Goal: Task Accomplishment & Management: Complete application form

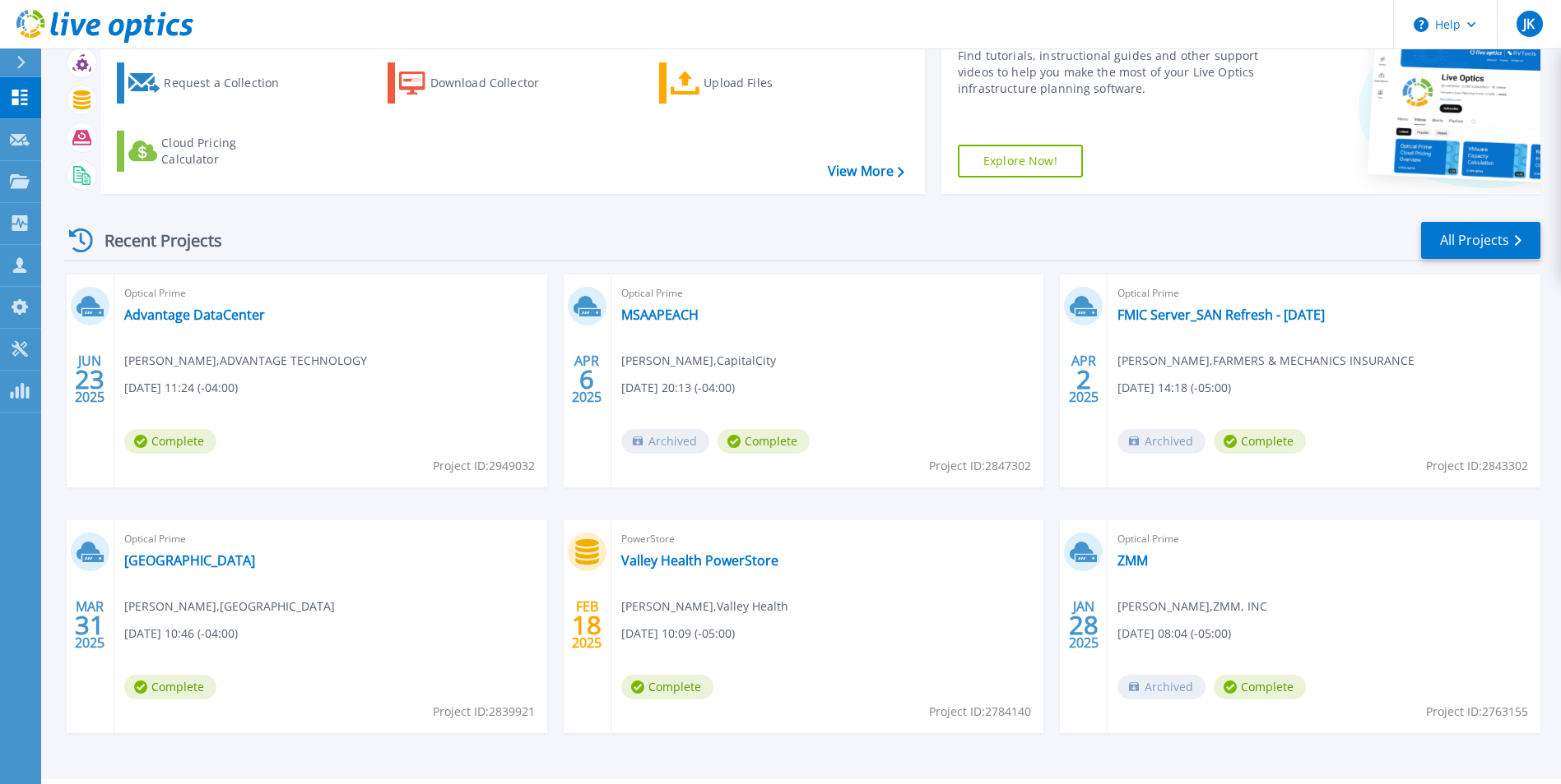
scroll to position [126, 0]
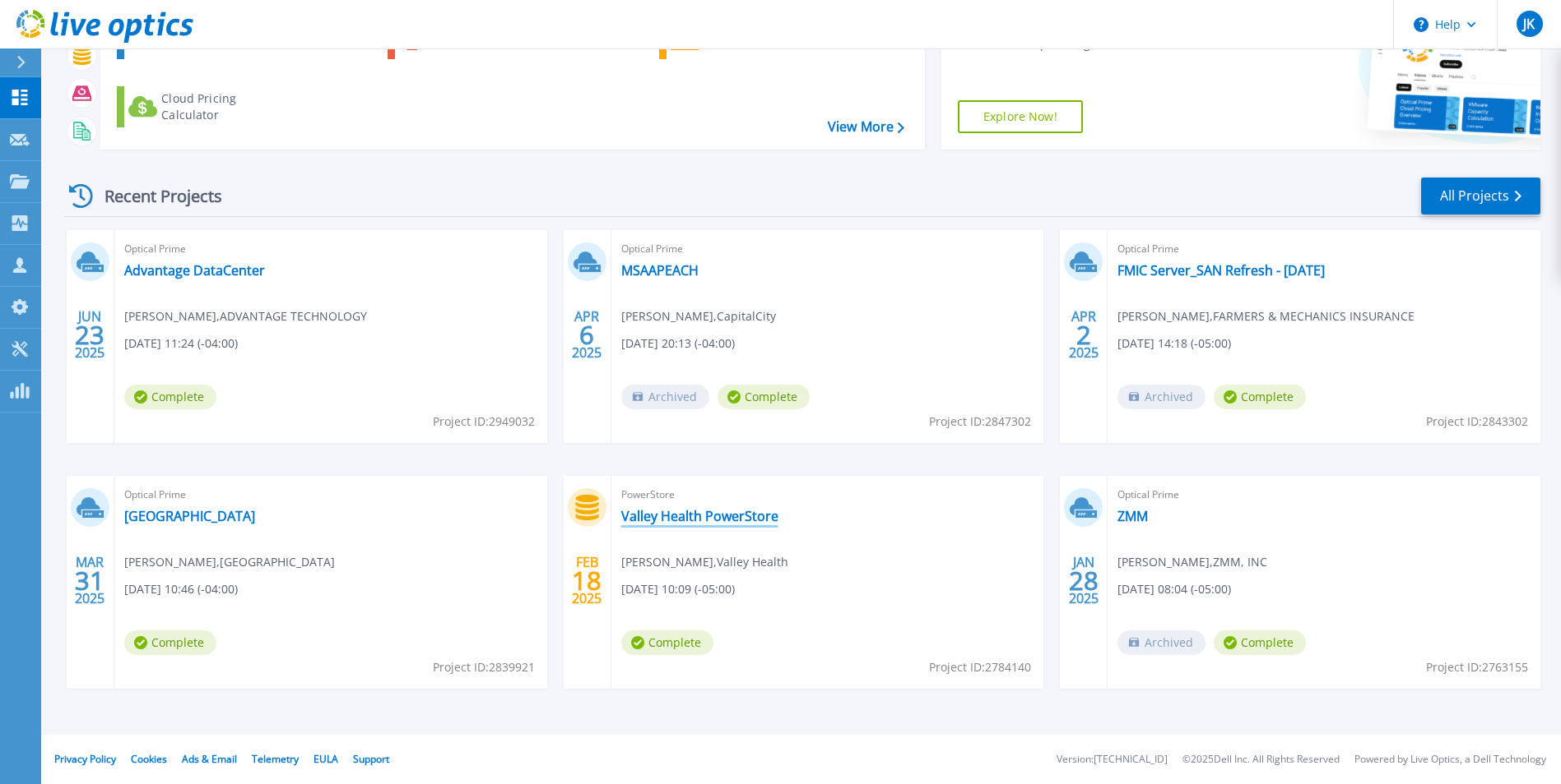
click at [719, 518] on link "Valley Health PowerStore" at bounding box center [699, 516] width 157 height 16
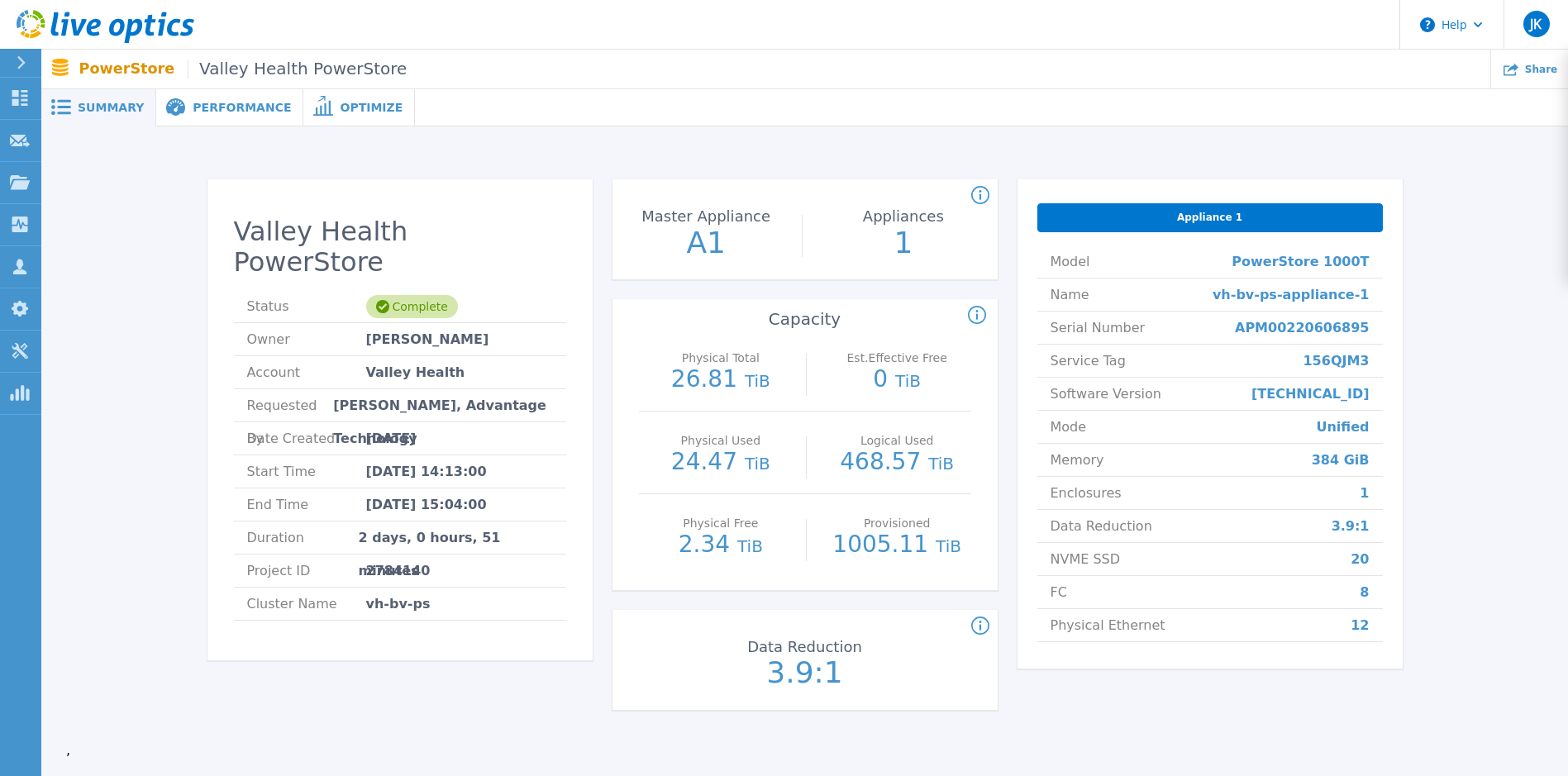
click at [210, 106] on span "Performance" at bounding box center [241, 108] width 98 height 12
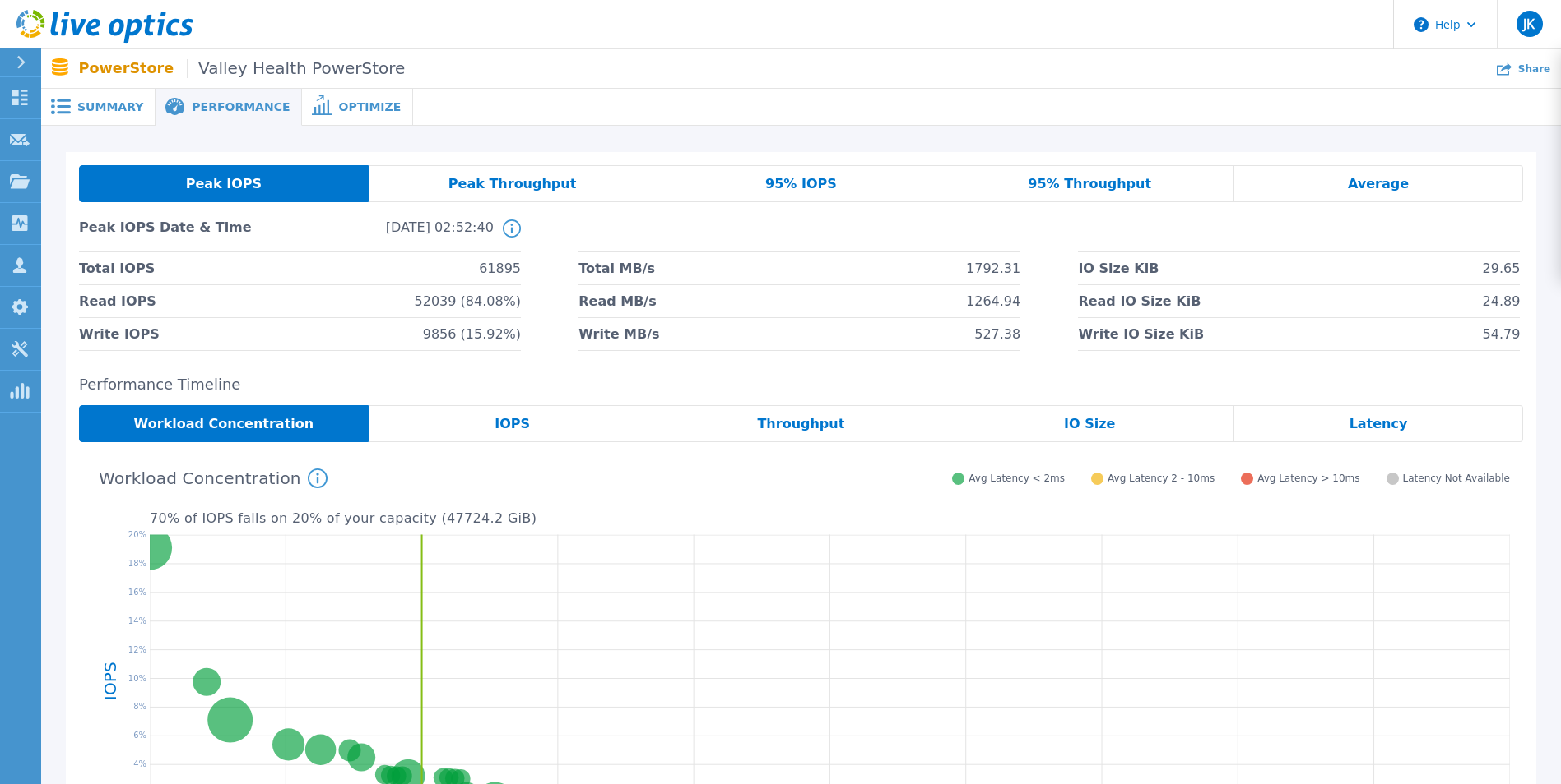
click at [99, 107] on span "Summary" at bounding box center [110, 107] width 66 height 12
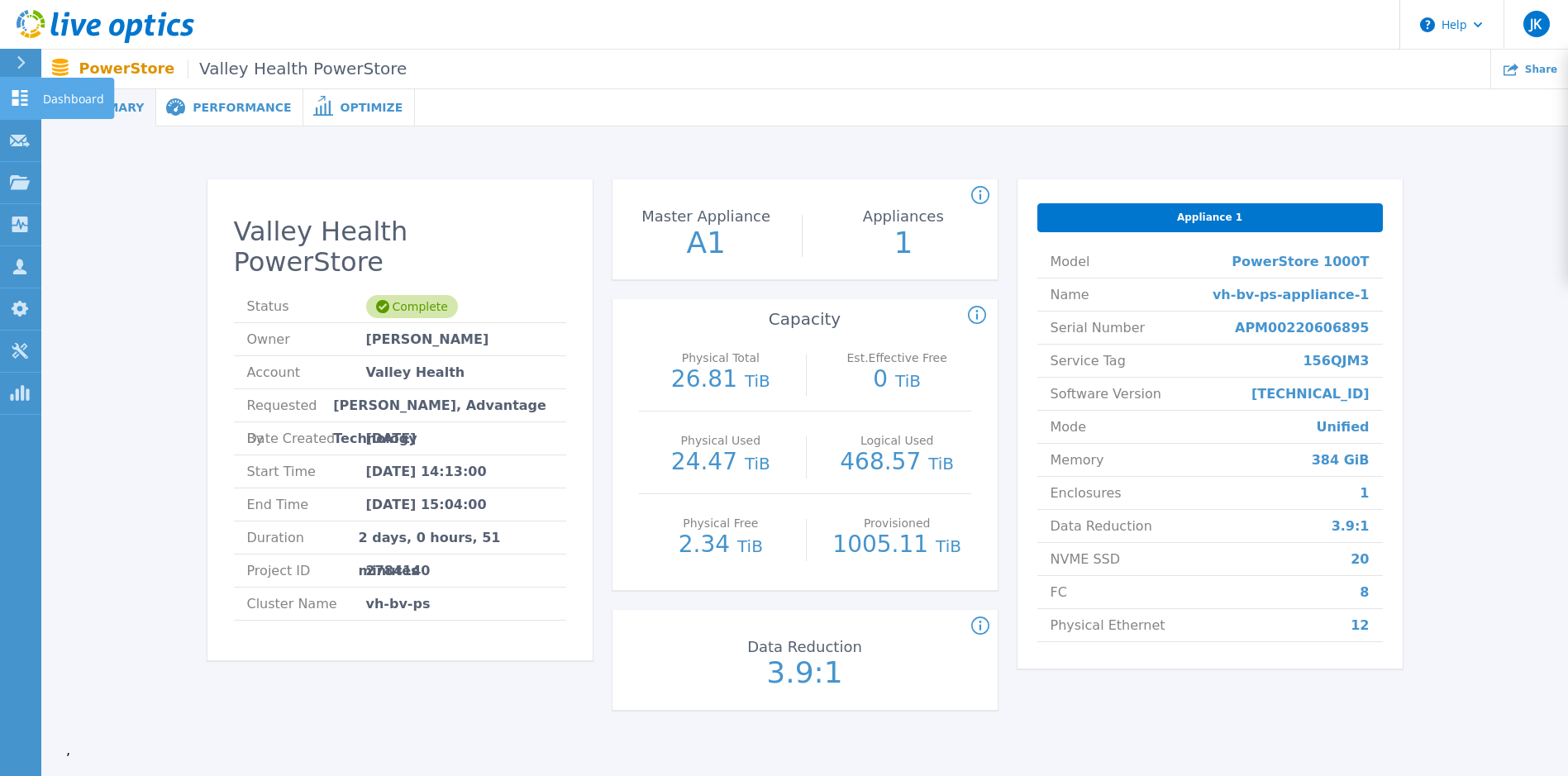
click at [23, 97] on icon at bounding box center [19, 98] width 19 height 16
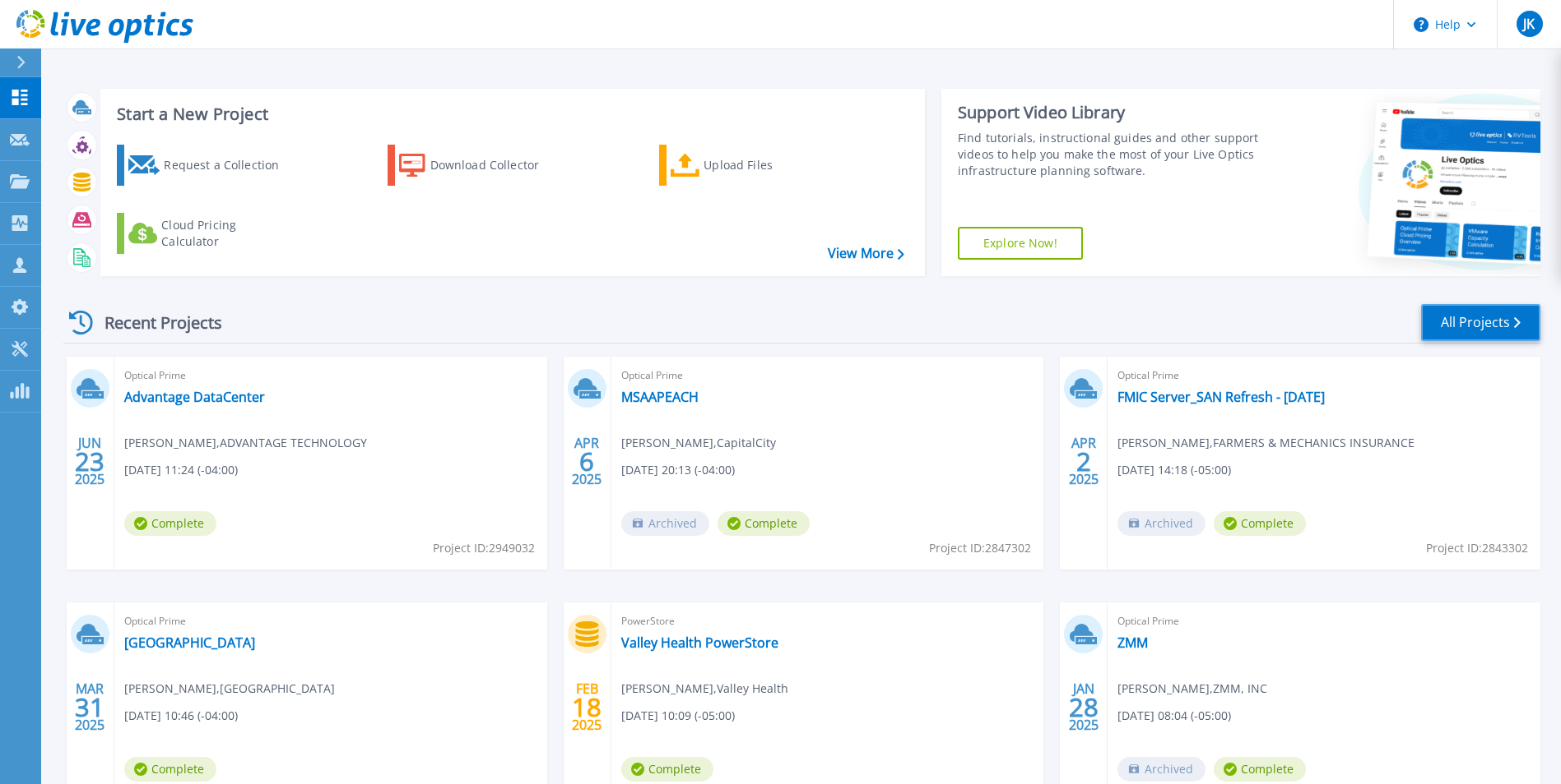
click at [1497, 336] on link "All Projects" at bounding box center [1480, 322] width 119 height 37
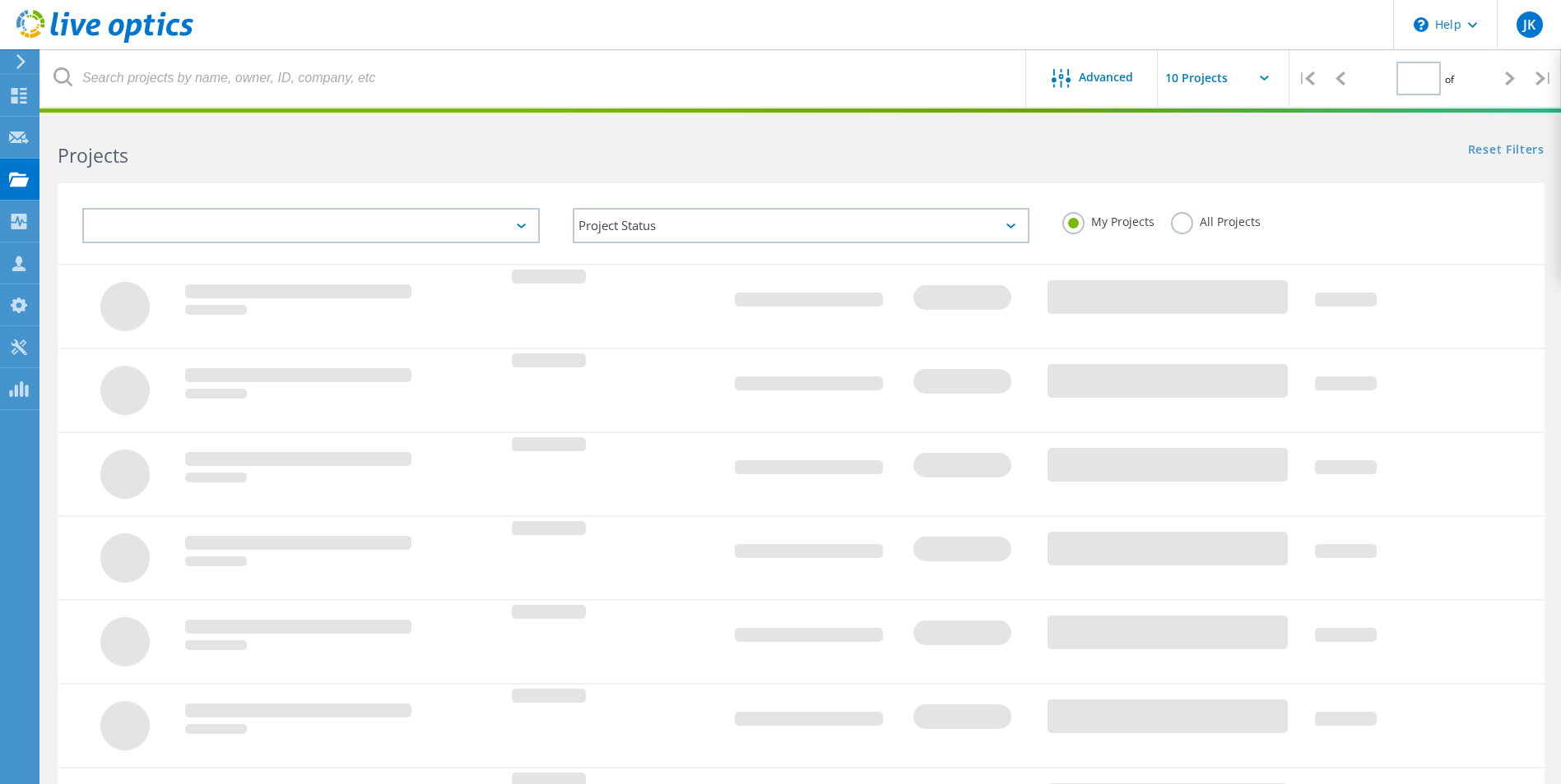
type input "1"
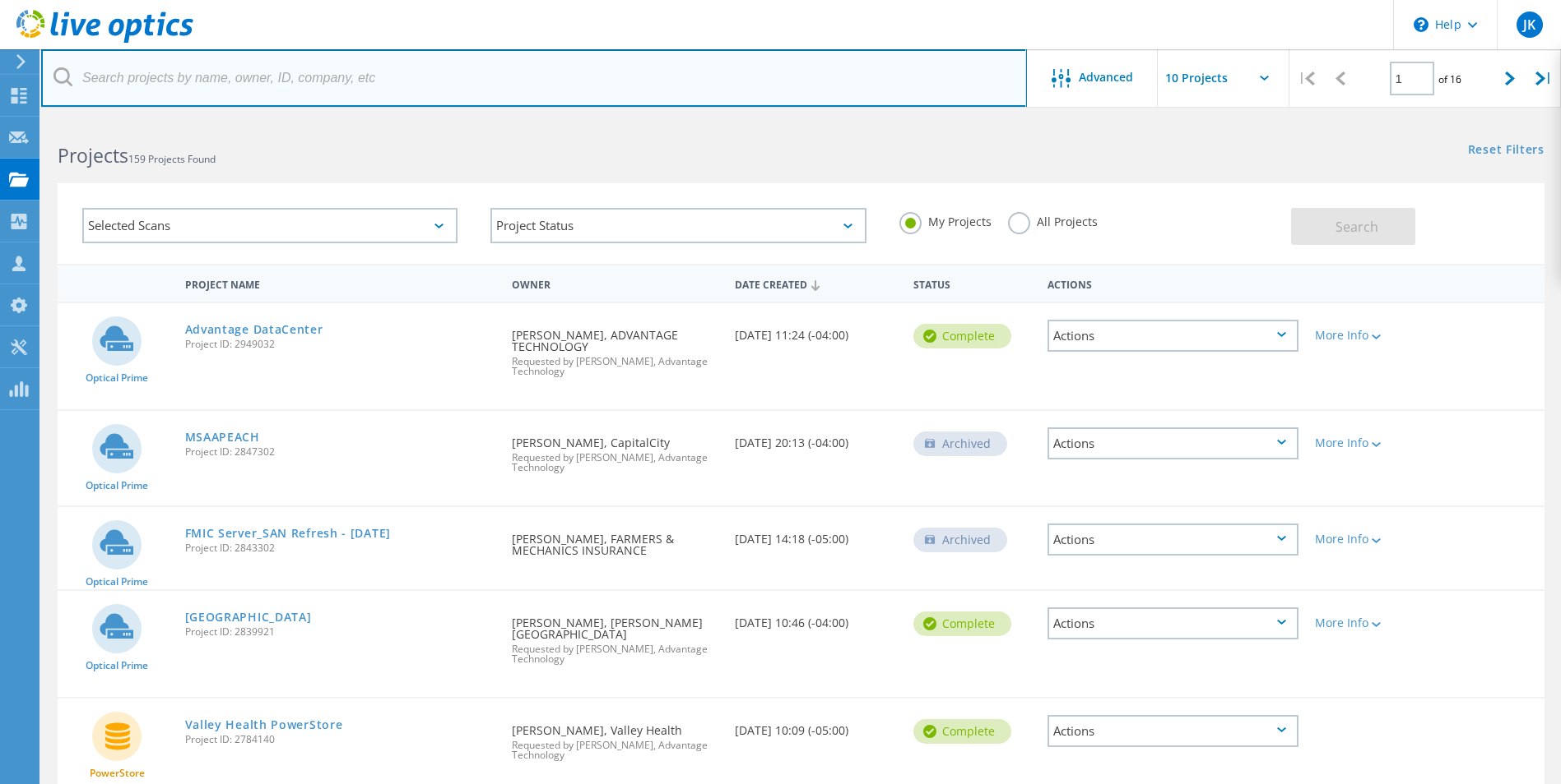
click at [187, 76] on input "text" at bounding box center [534, 78] width 985 height 58
type input "valley"
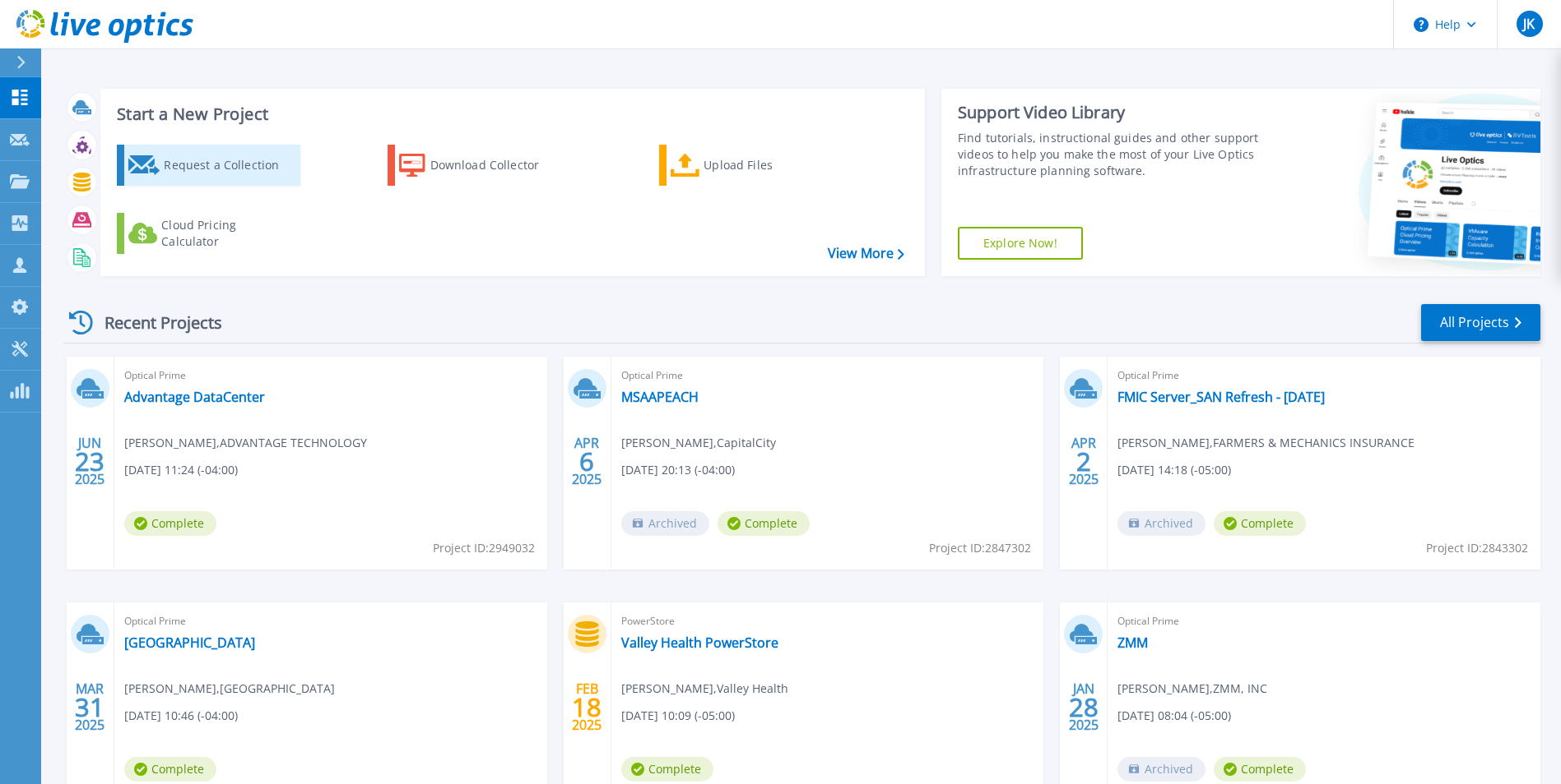
click at [188, 163] on div "Request a Collection" at bounding box center [229, 165] width 131 height 33
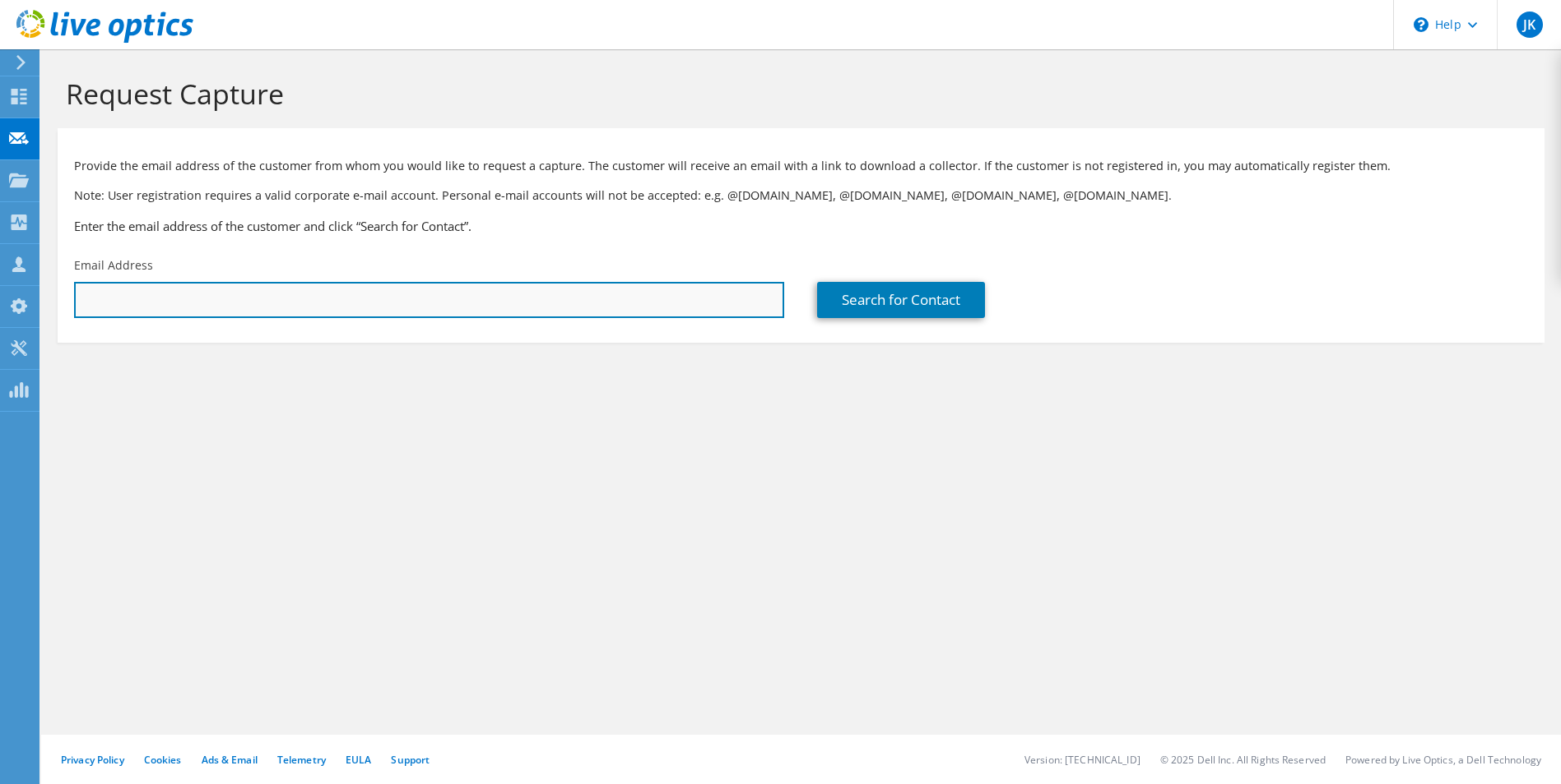
click at [131, 297] on input "text" at bounding box center [429, 299] width 710 height 36
type input "mawilliamson@valleyhealth.org"
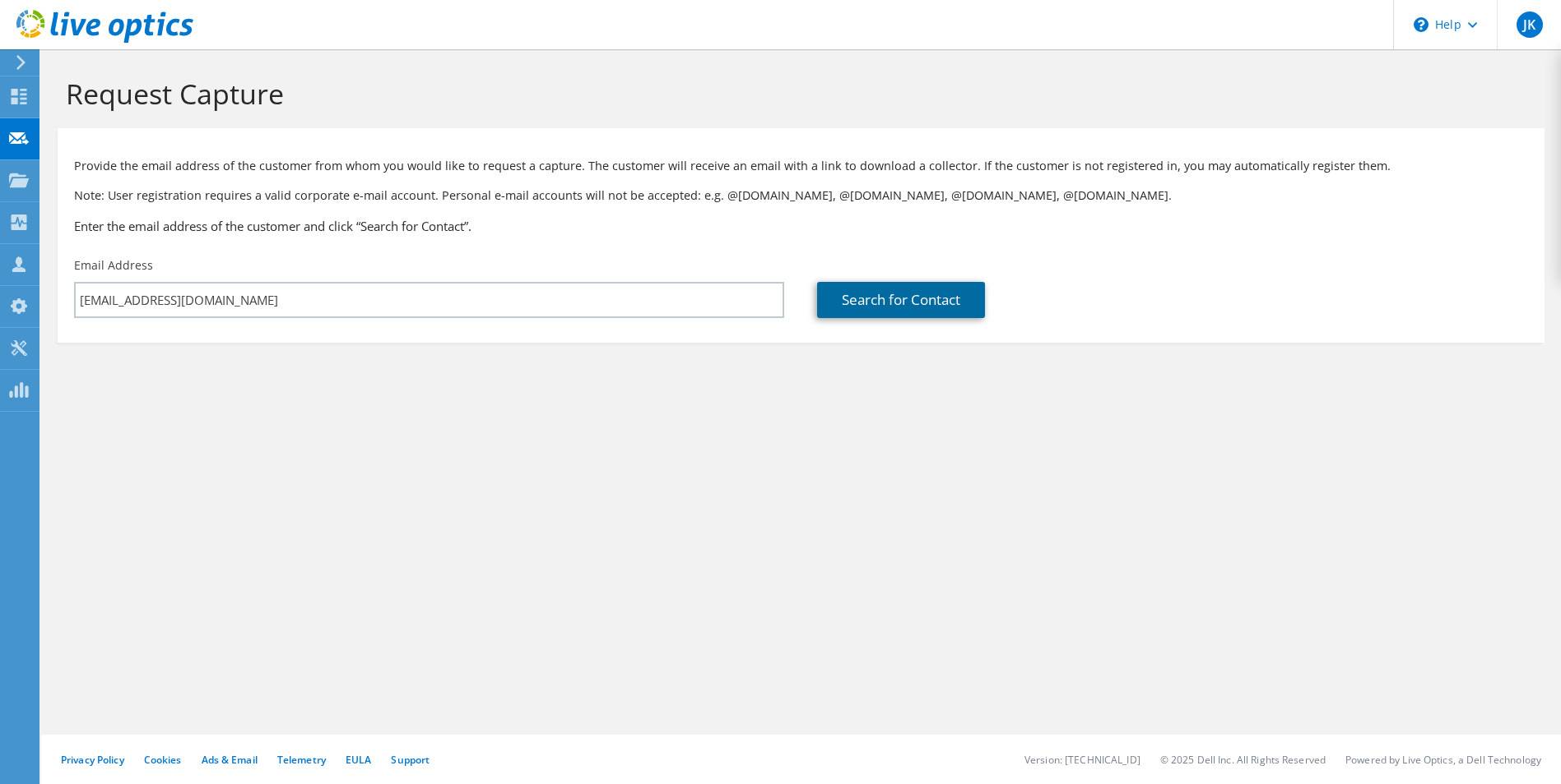
click at [903, 298] on link "Search for Contact" at bounding box center [901, 299] width 168 height 36
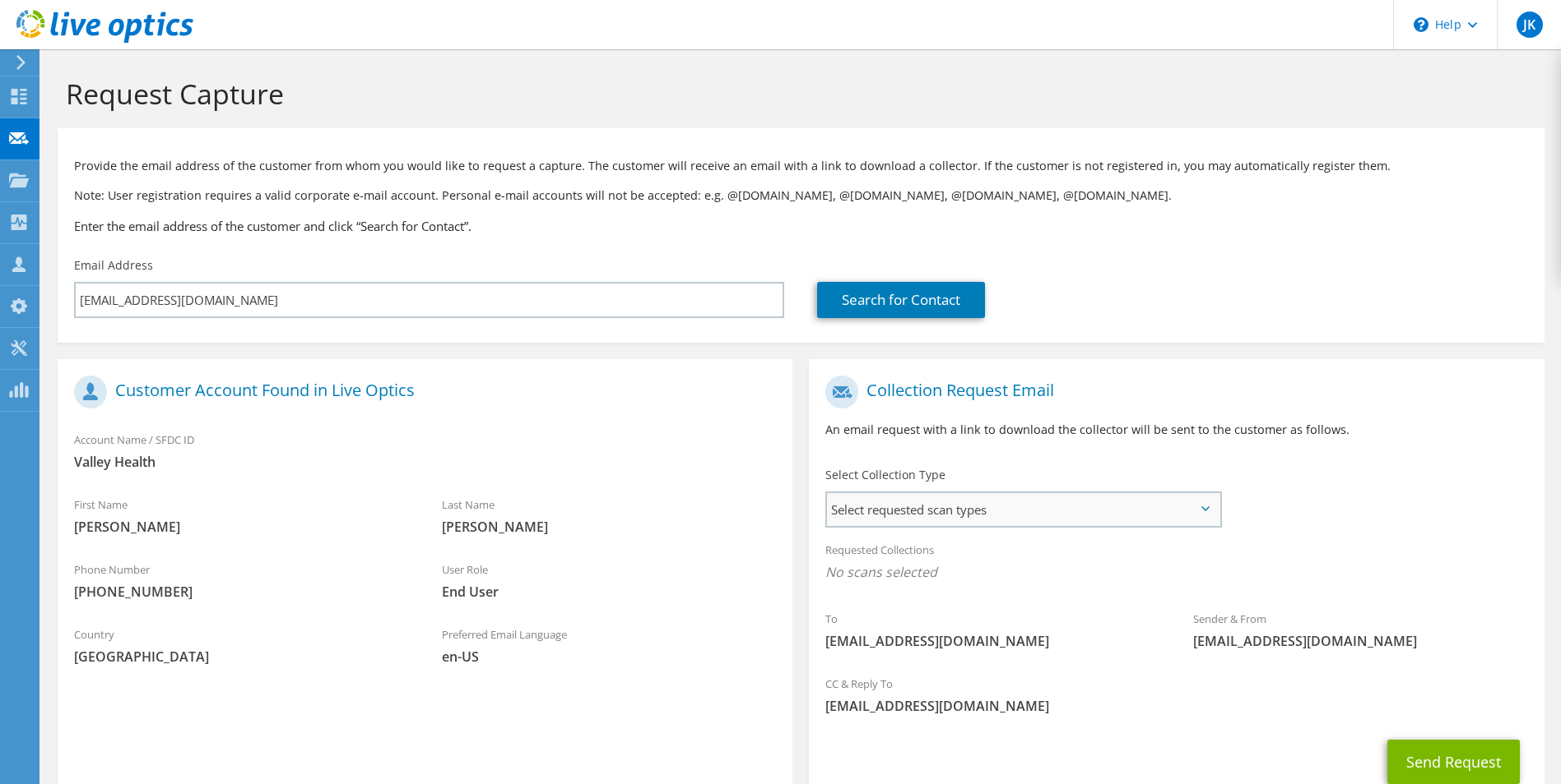
click at [1032, 514] on span "Select requested scan types" at bounding box center [1022, 510] width 391 height 33
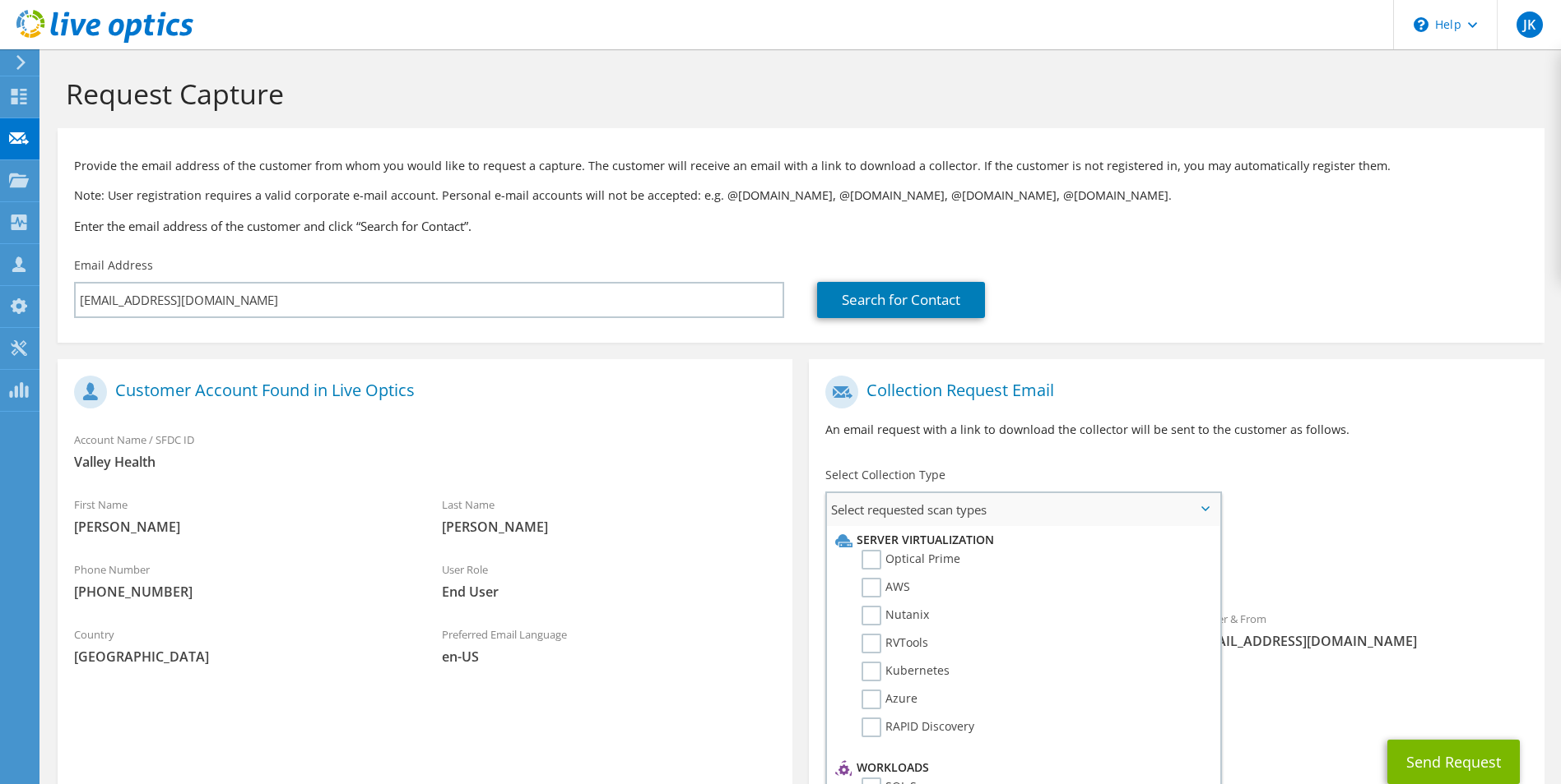
click at [960, 559] on li "Optical Prime" at bounding box center [1020, 564] width 380 height 28
click at [873, 563] on label "Optical Prime" at bounding box center [911, 560] width 99 height 19
click at [0, 0] on input "Optical Prime" at bounding box center [0, 0] width 0 height 0
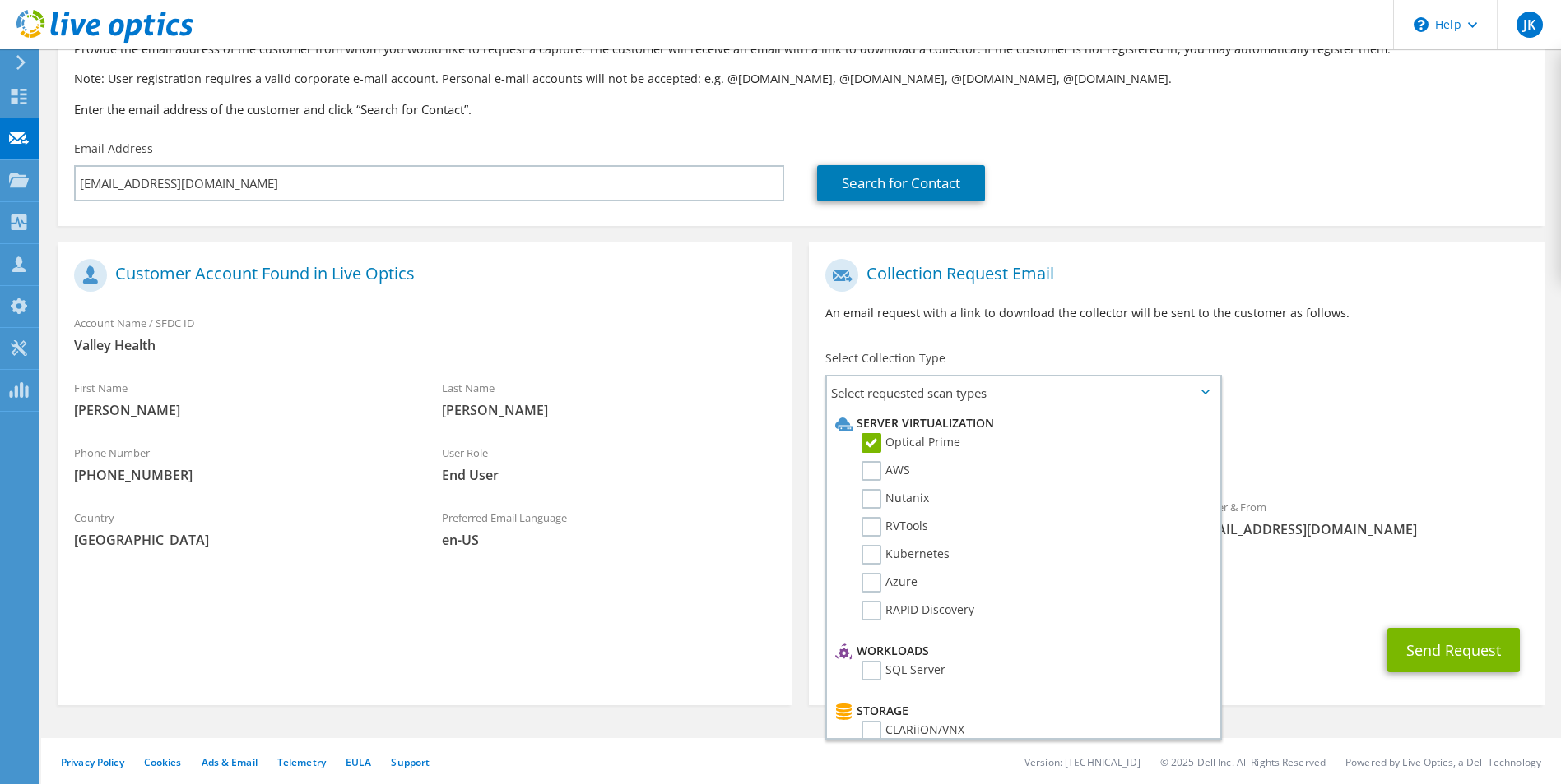
scroll to position [120, 0]
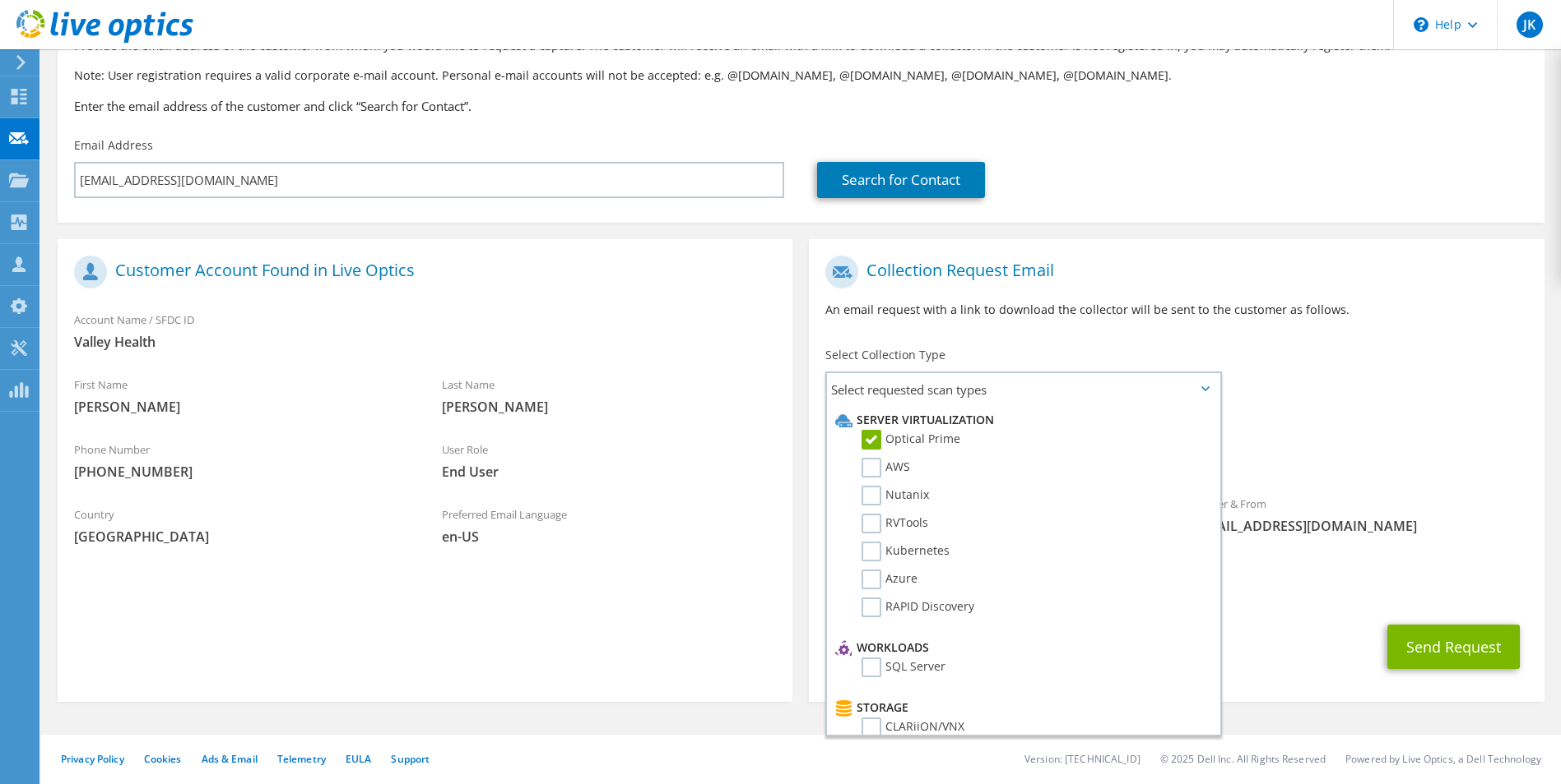
click at [1413, 496] on div "Sender & From liveoptics@liveoptics.com" at bounding box center [1360, 515] width 368 height 57
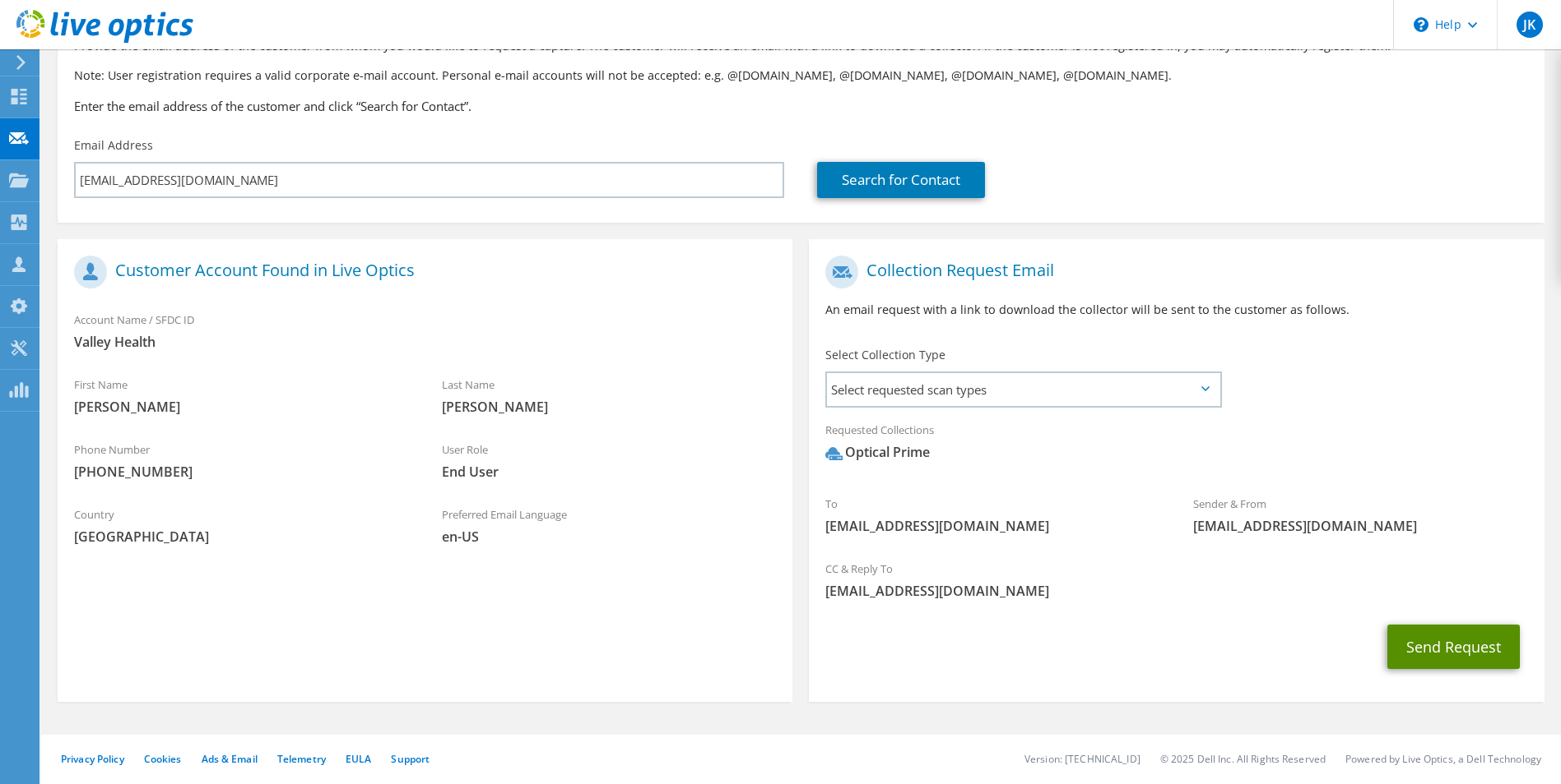
click at [1450, 652] on button "Send Request" at bounding box center [1453, 647] width 132 height 44
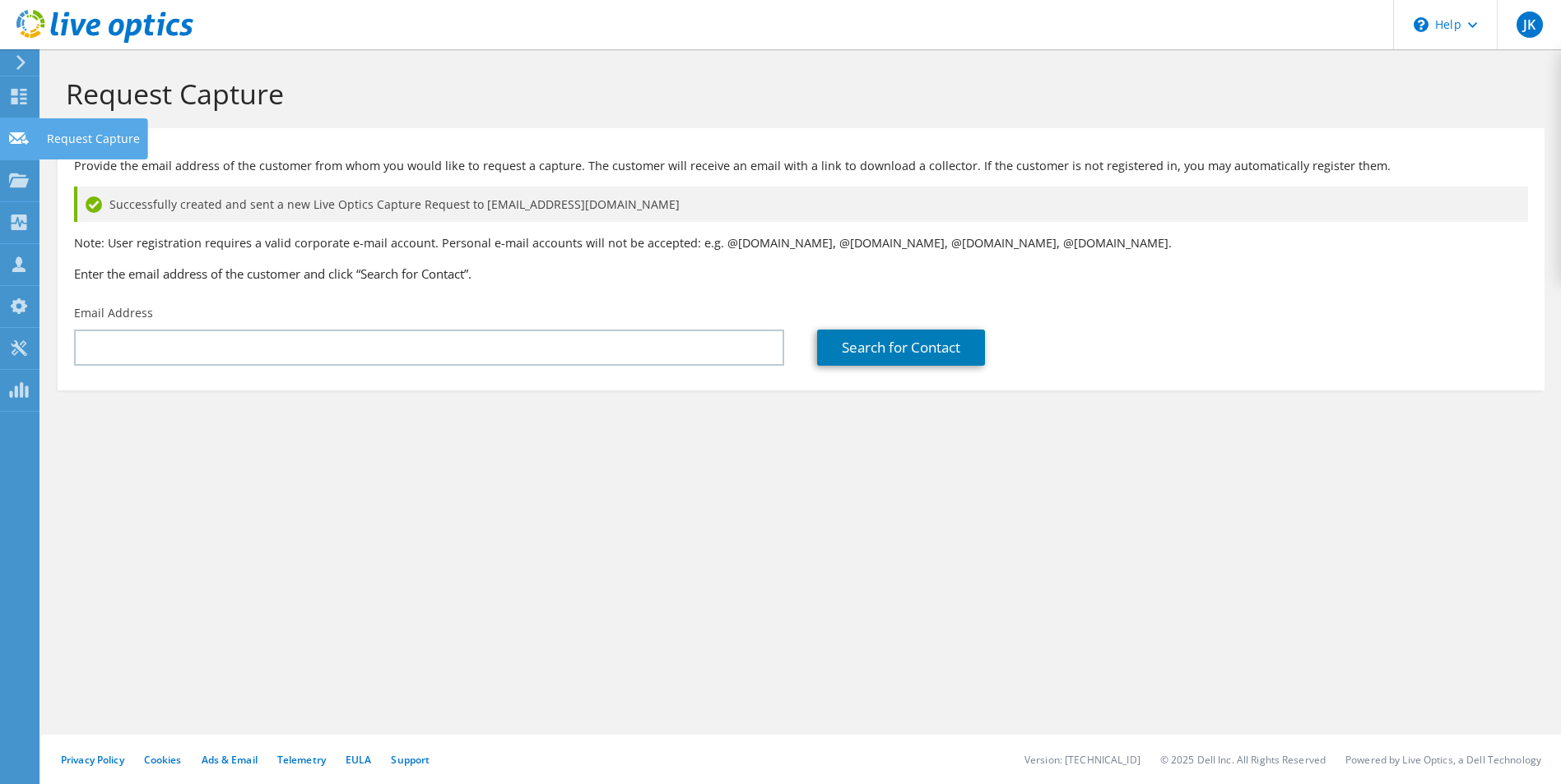
click at [18, 136] on use at bounding box center [18, 137] width 19 height 13
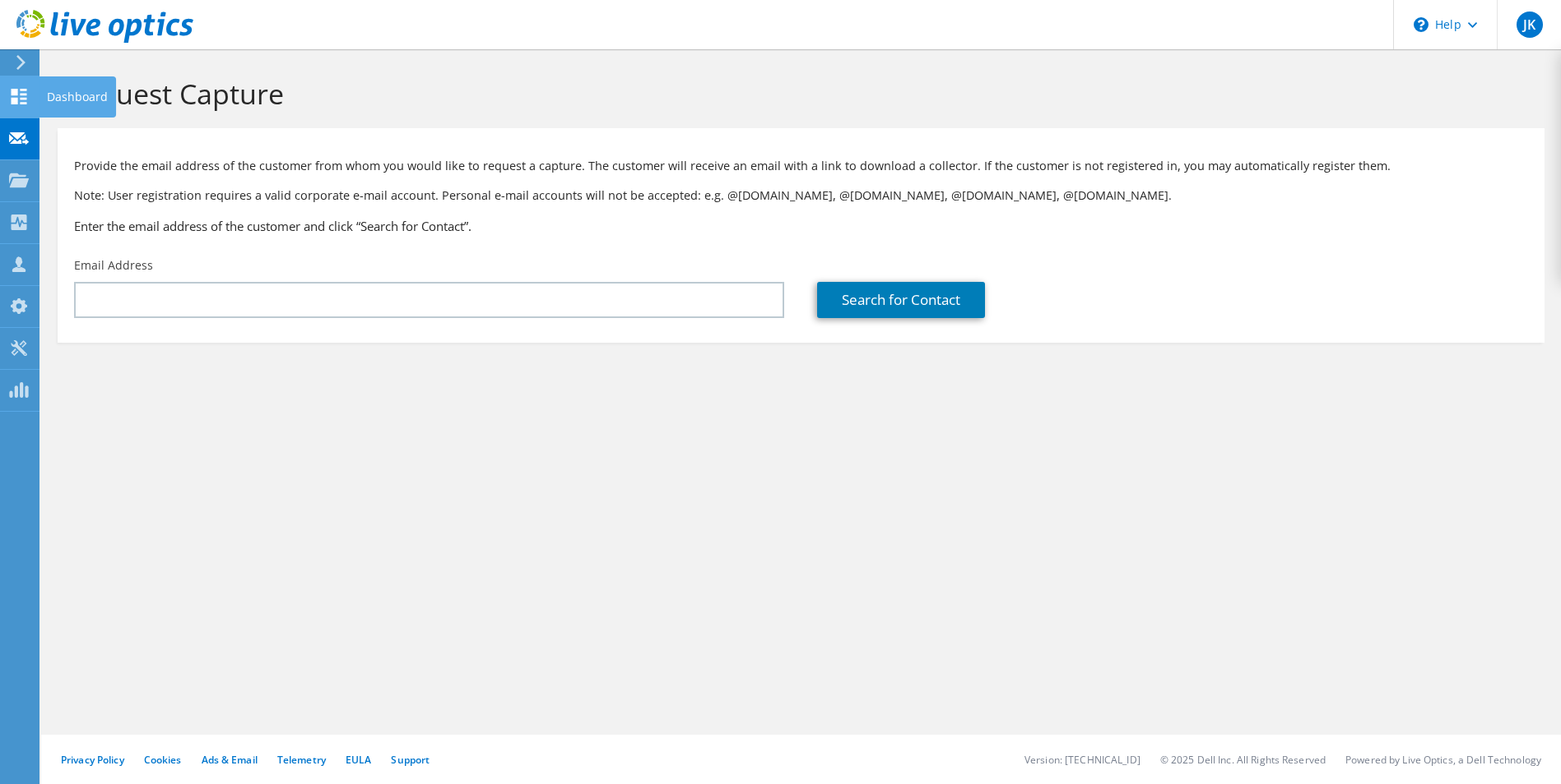
click at [11, 93] on icon at bounding box center [18, 97] width 19 height 15
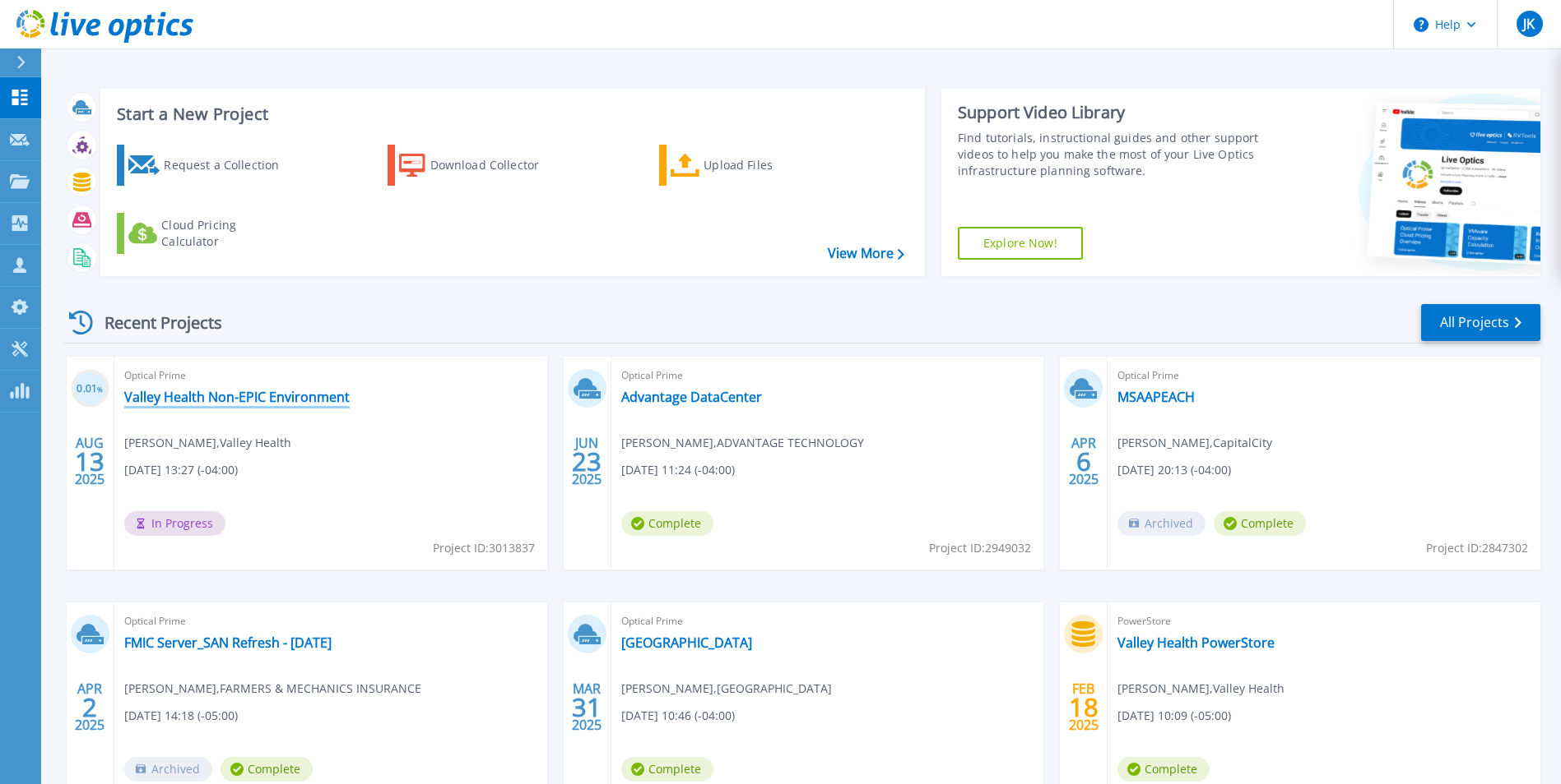
click at [246, 401] on link "Valley Health Non-EPIC Environment" at bounding box center [237, 397] width 225 height 16
